Goal: Information Seeking & Learning: Compare options

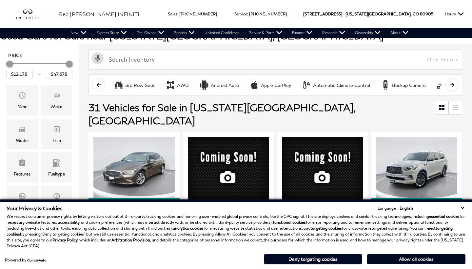
scroll to position [70, 0]
click at [397, 258] on button "Allow all cookies" at bounding box center [416, 259] width 98 height 10
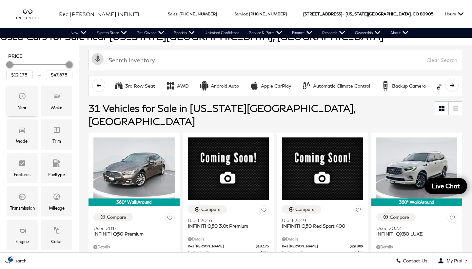
scroll to position [0, 0]
click at [30, 98] on div "Year" at bounding box center [22, 101] width 31 height 30
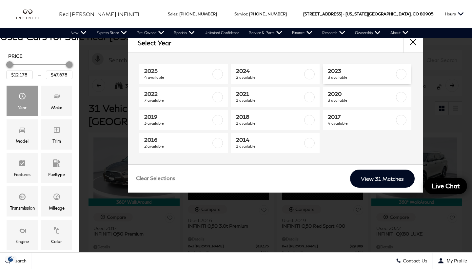
click at [353, 68] on span "2023" at bounding box center [361, 71] width 67 height 7
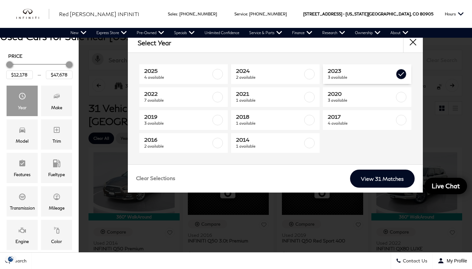
type input "$25,178"
type input "$33,878"
checkbox input "true"
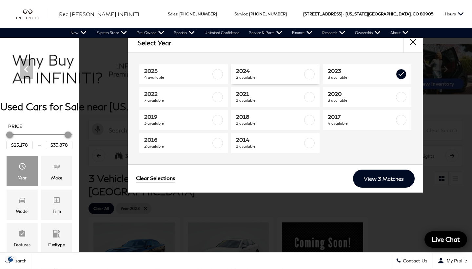
click at [300, 77] on span "2 available" at bounding box center [269, 77] width 67 height 7
type input "$40,278"
checkbox input "true"
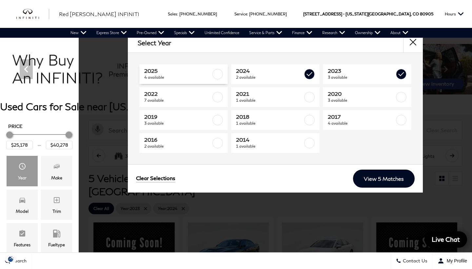
click at [190, 72] on span "2025" at bounding box center [177, 71] width 67 height 7
type input "$47,678"
checkbox input "true"
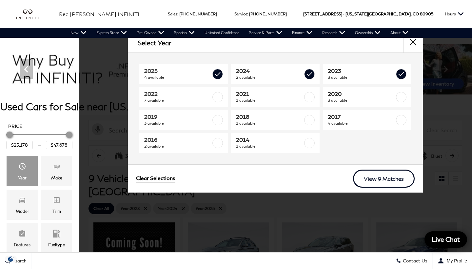
click at [392, 181] on link "View 9 Matches" at bounding box center [384, 178] width 62 height 18
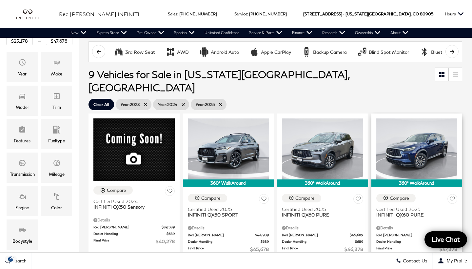
scroll to position [82, 0]
